Goal: Information Seeking & Learning: Learn about a topic

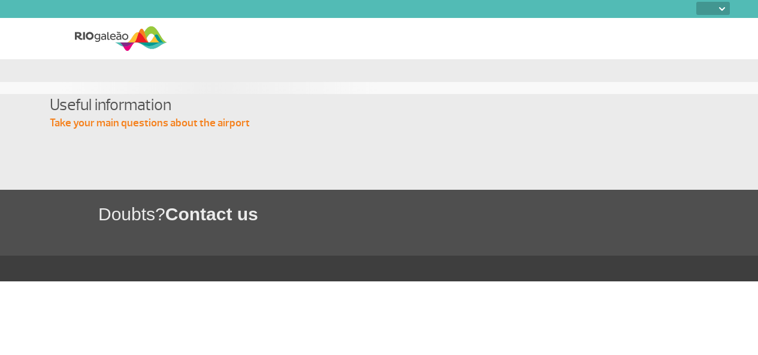
select select
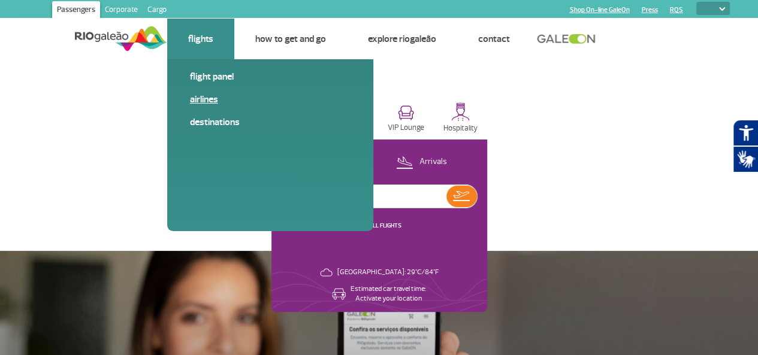
click at [193, 99] on link "Airlines" at bounding box center [270, 99] width 161 height 13
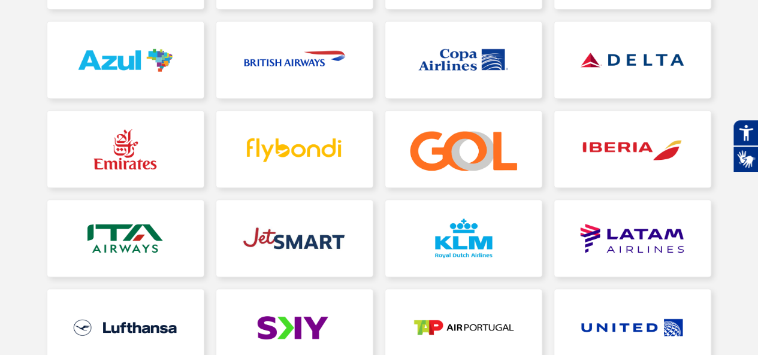
scroll to position [266, 0]
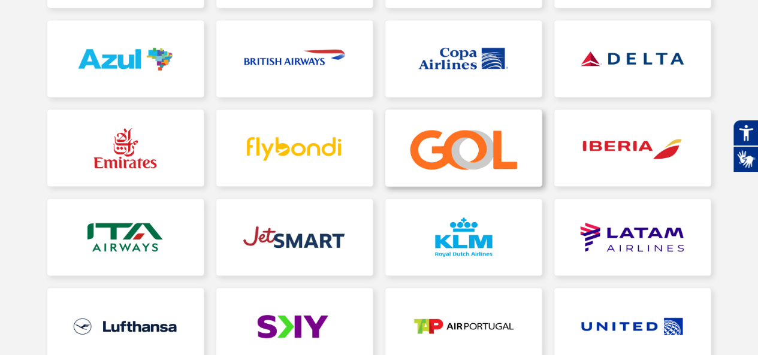
click at [436, 149] on link at bounding box center [463, 148] width 156 height 77
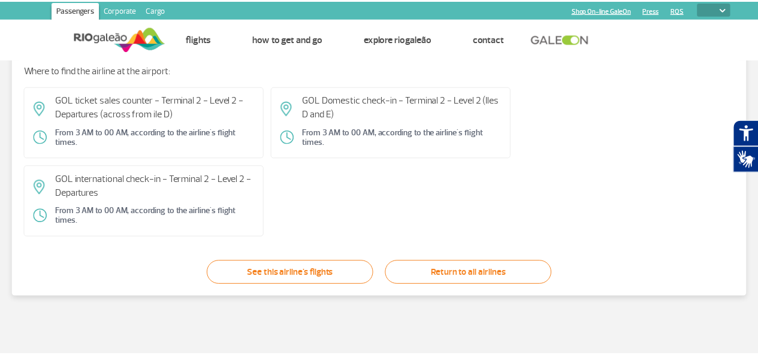
scroll to position [101, 0]
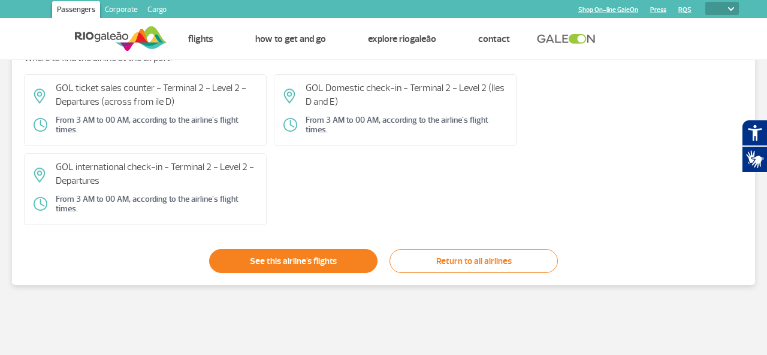
click at [322, 264] on link "See this airline's flights" at bounding box center [293, 261] width 168 height 24
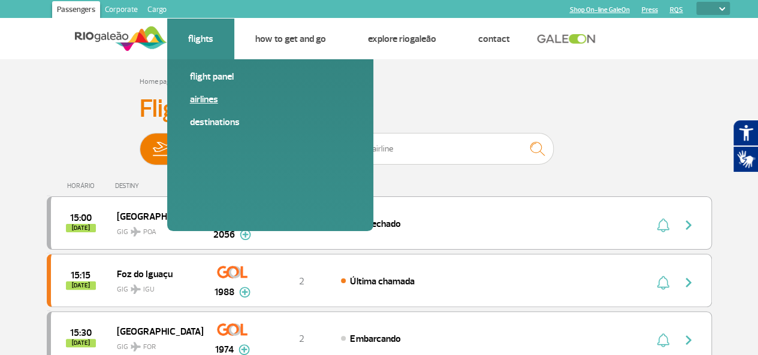
click at [191, 101] on link "Airlines" at bounding box center [270, 99] width 161 height 13
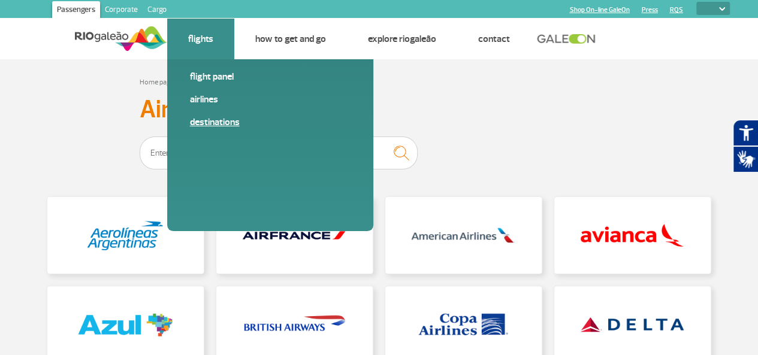
click at [195, 122] on link "Destinations" at bounding box center [270, 122] width 161 height 13
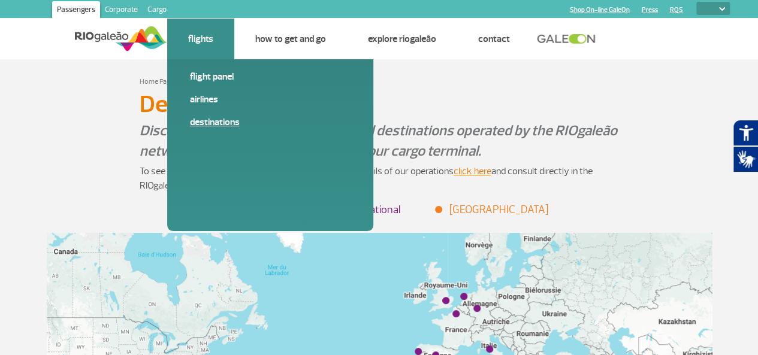
click at [212, 123] on link "Destinations" at bounding box center [270, 122] width 161 height 13
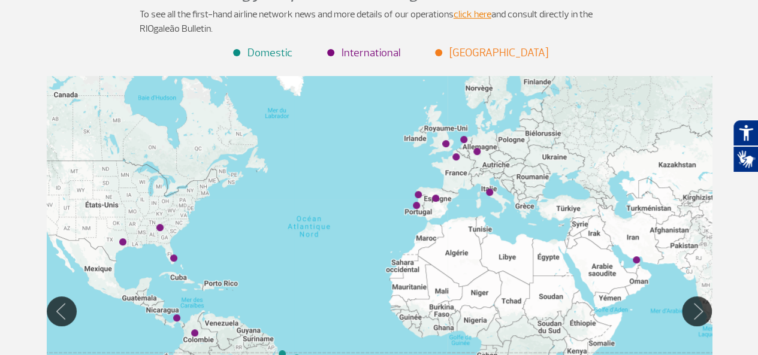
scroll to position [173, 0]
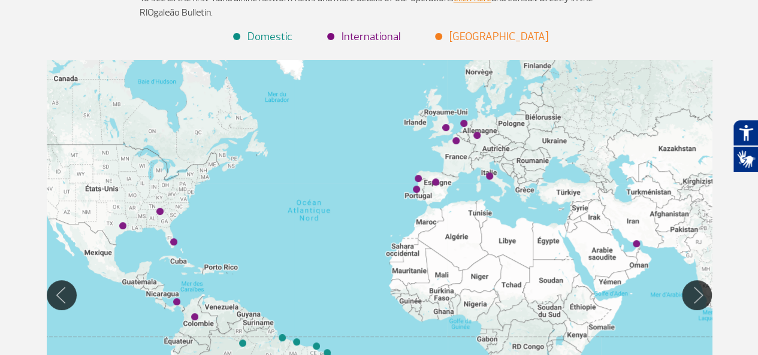
click at [84, 99] on div at bounding box center [379, 295] width 665 height 471
click at [59, 296] on button "Move Left" at bounding box center [62, 296] width 30 height 30
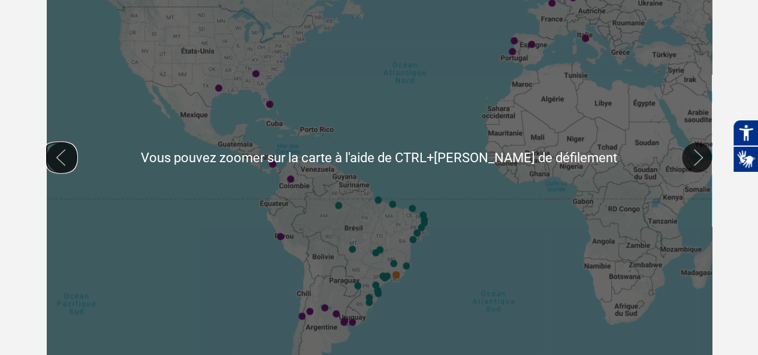
scroll to position [0, 0]
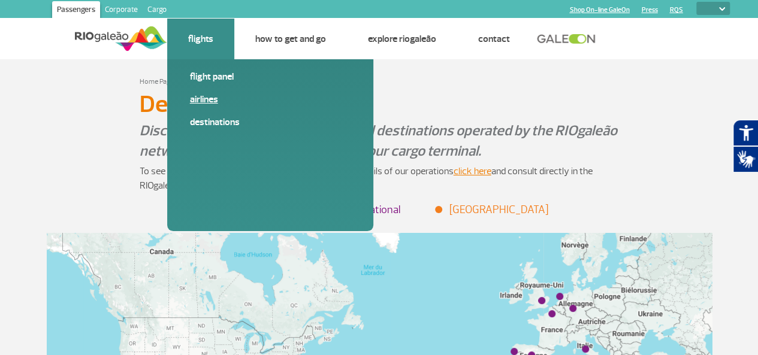
click at [194, 98] on link "Airlines" at bounding box center [270, 99] width 161 height 13
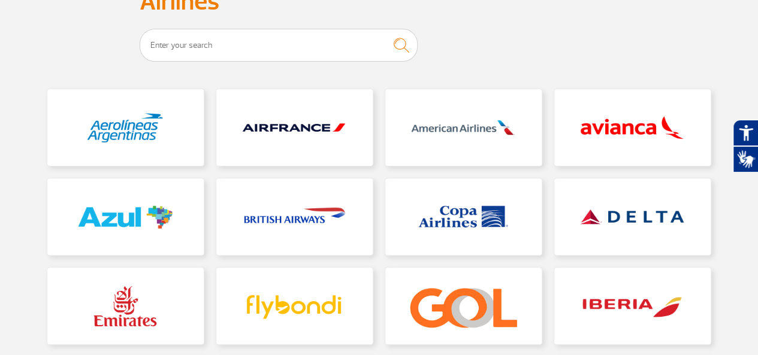
scroll to position [107, 0]
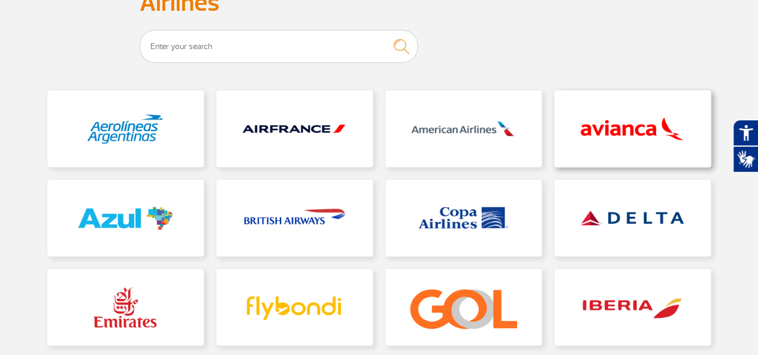
click at [602, 123] on link at bounding box center [632, 129] width 156 height 77
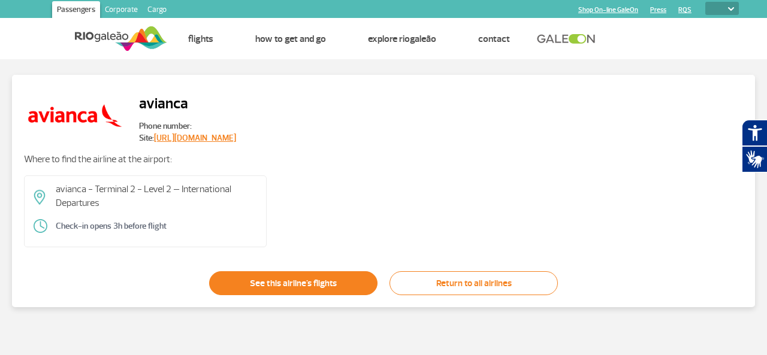
click at [277, 285] on link "See this airline's flights" at bounding box center [293, 284] width 168 height 24
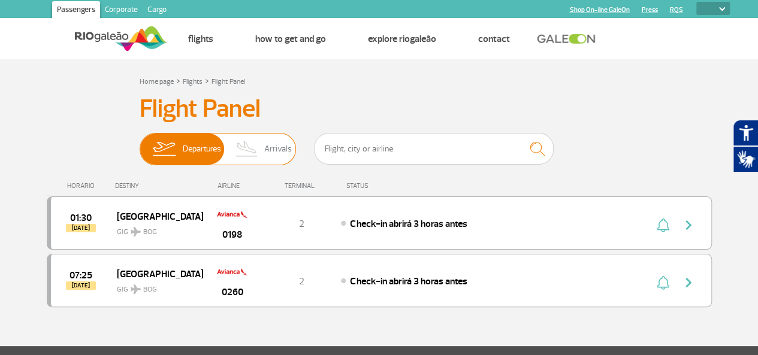
click at [280, 152] on span "Arrivals" at bounding box center [278, 149] width 28 height 31
click at [140, 143] on input "Departures Arrivals" at bounding box center [140, 143] width 0 height 0
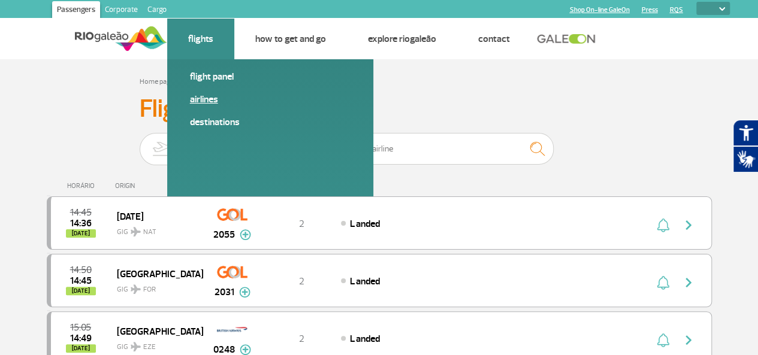
click at [198, 100] on link "Airlines" at bounding box center [270, 99] width 161 height 13
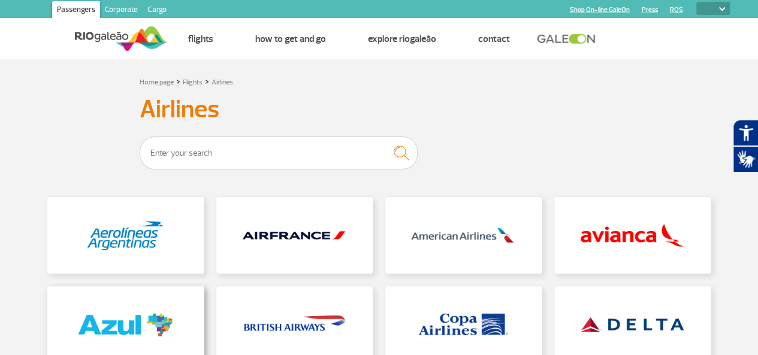
click at [91, 318] on link at bounding box center [125, 325] width 156 height 77
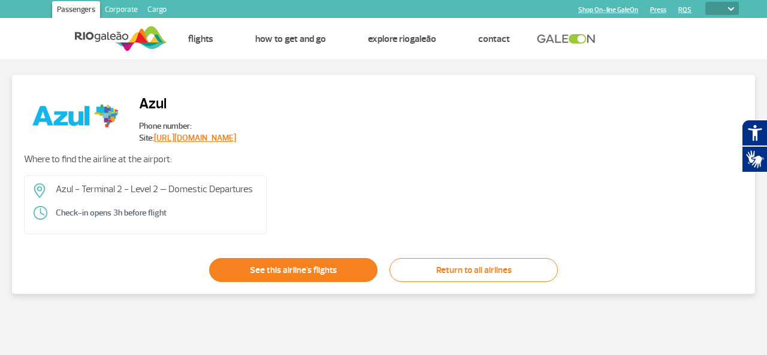
click at [322, 272] on link "See this airline's flights" at bounding box center [293, 270] width 168 height 24
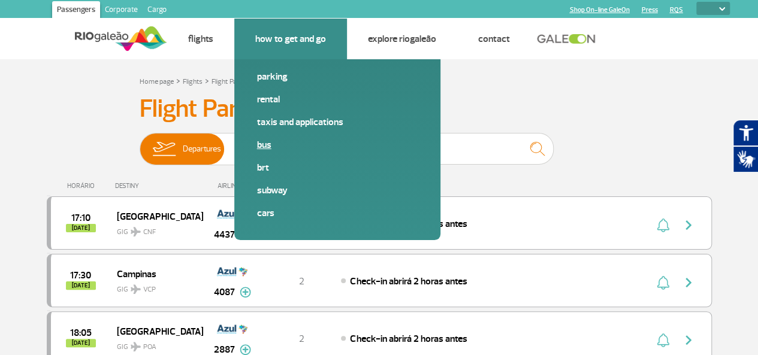
click at [266, 146] on link "Bus" at bounding box center [337, 144] width 161 height 13
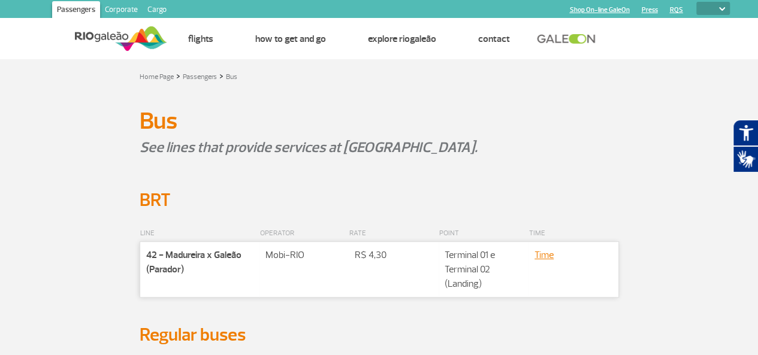
click at [526, 140] on p "See lines that provide services at [GEOGRAPHIC_DATA]." at bounding box center [380, 147] width 480 height 20
